Goal: Task Accomplishment & Management: Use online tool/utility

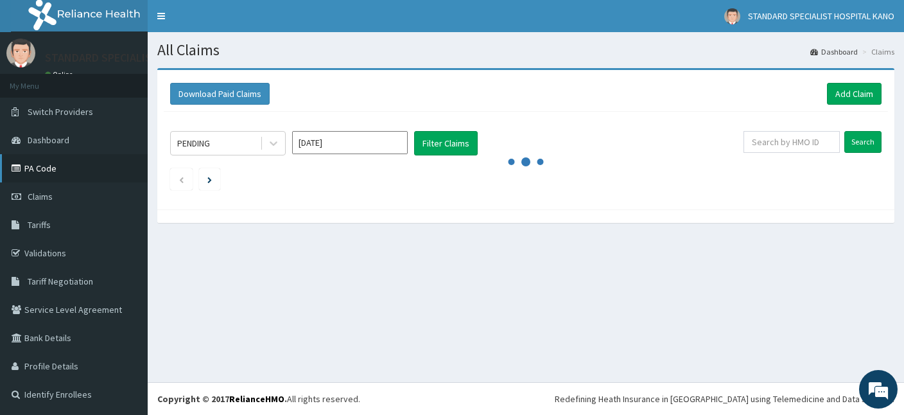
click at [76, 172] on link "PA Code" at bounding box center [74, 168] width 148 height 28
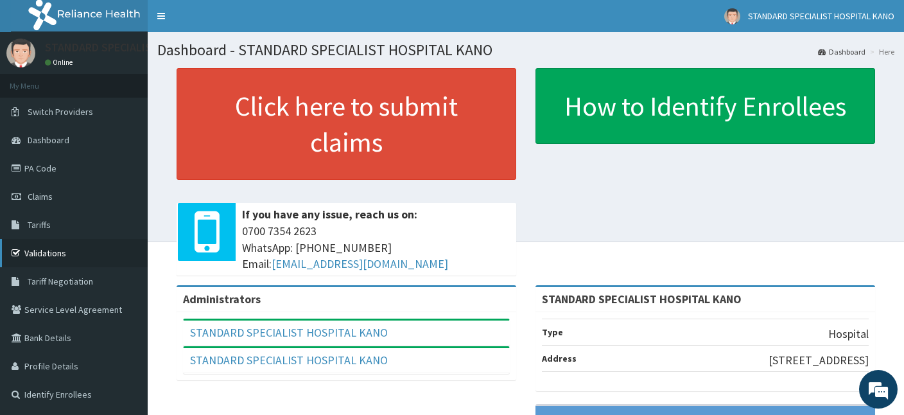
click at [59, 252] on link "Validations" at bounding box center [74, 253] width 148 height 28
